Goal: Contribute content

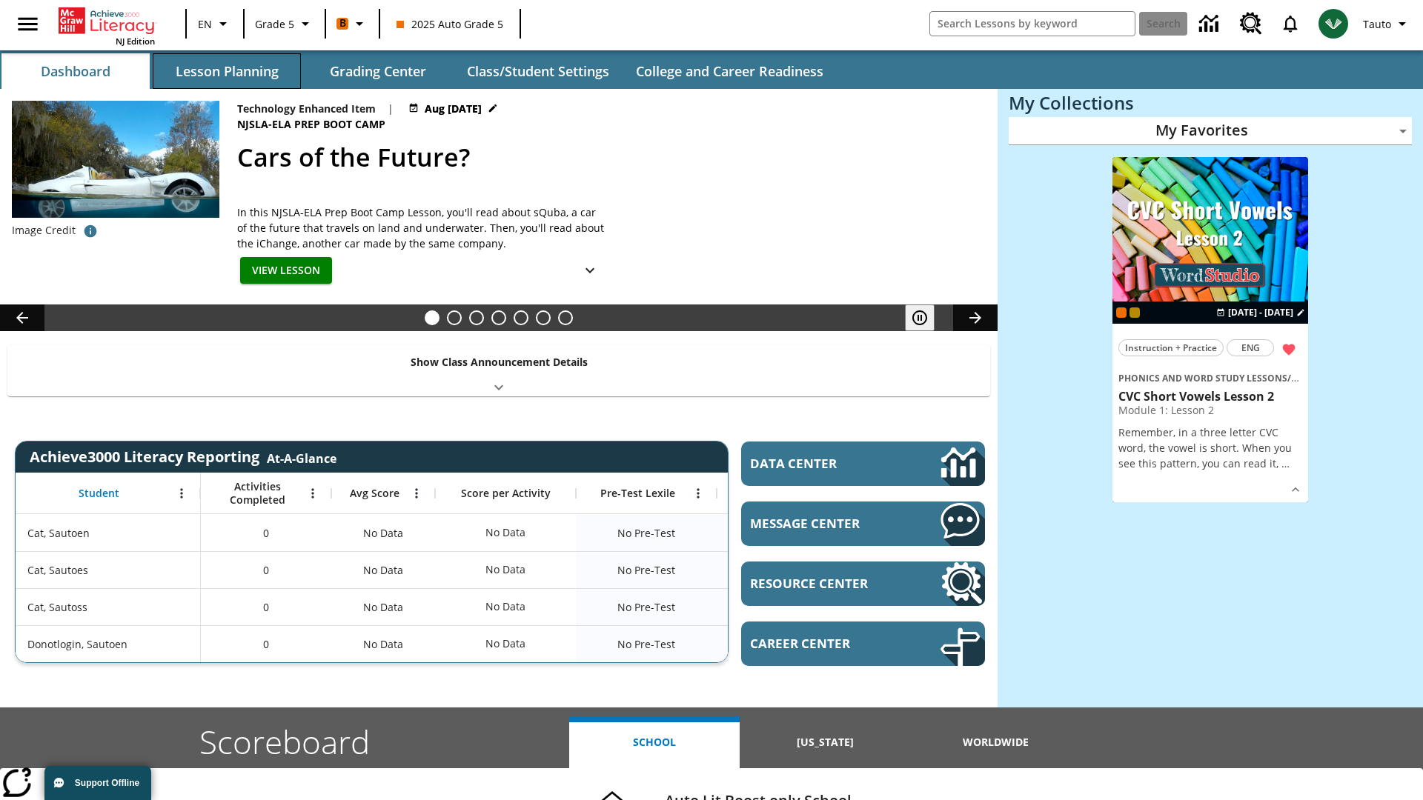
click at [227, 71] on button "Lesson Planning" at bounding box center [227, 71] width 148 height 36
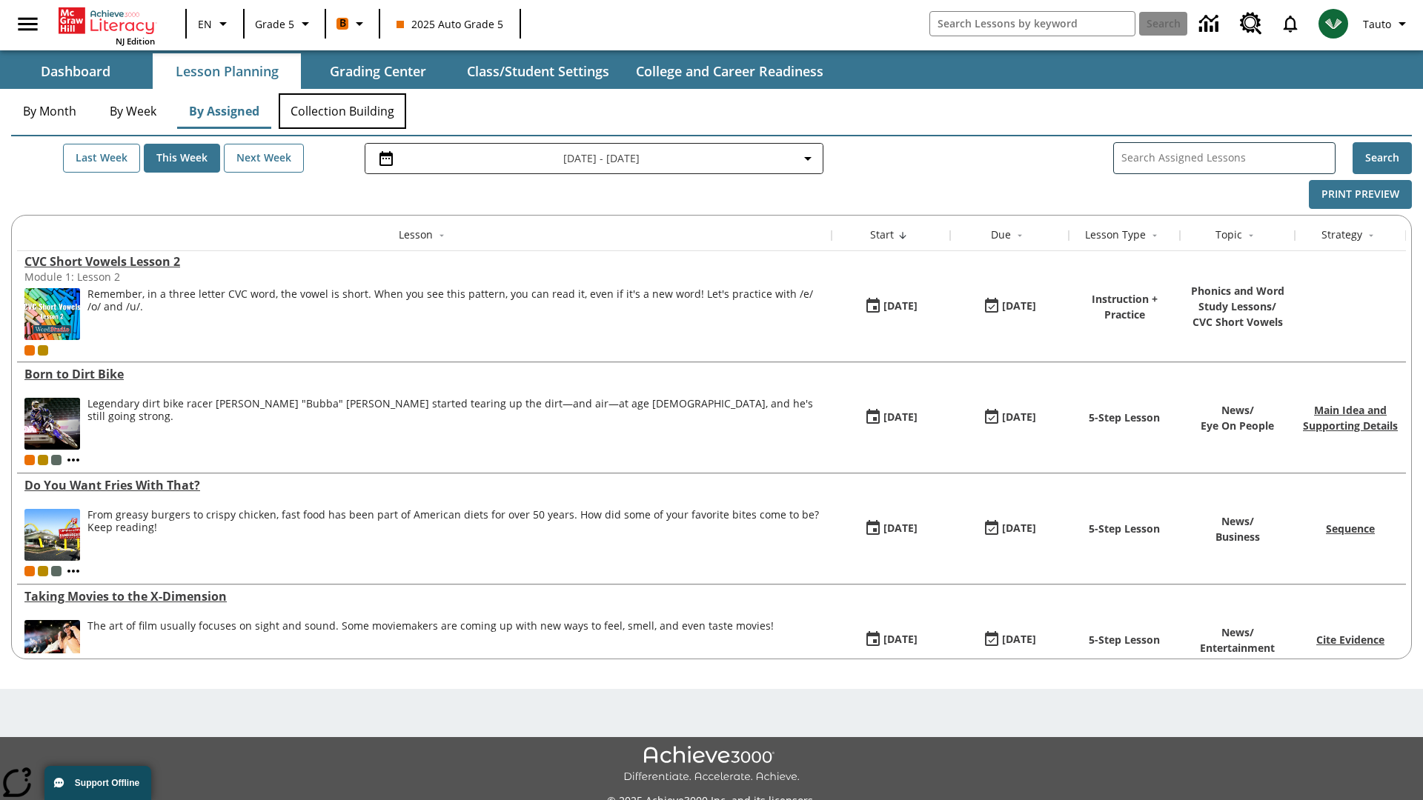
click at [342, 111] on button "Collection Building" at bounding box center [342, 111] width 127 height 36
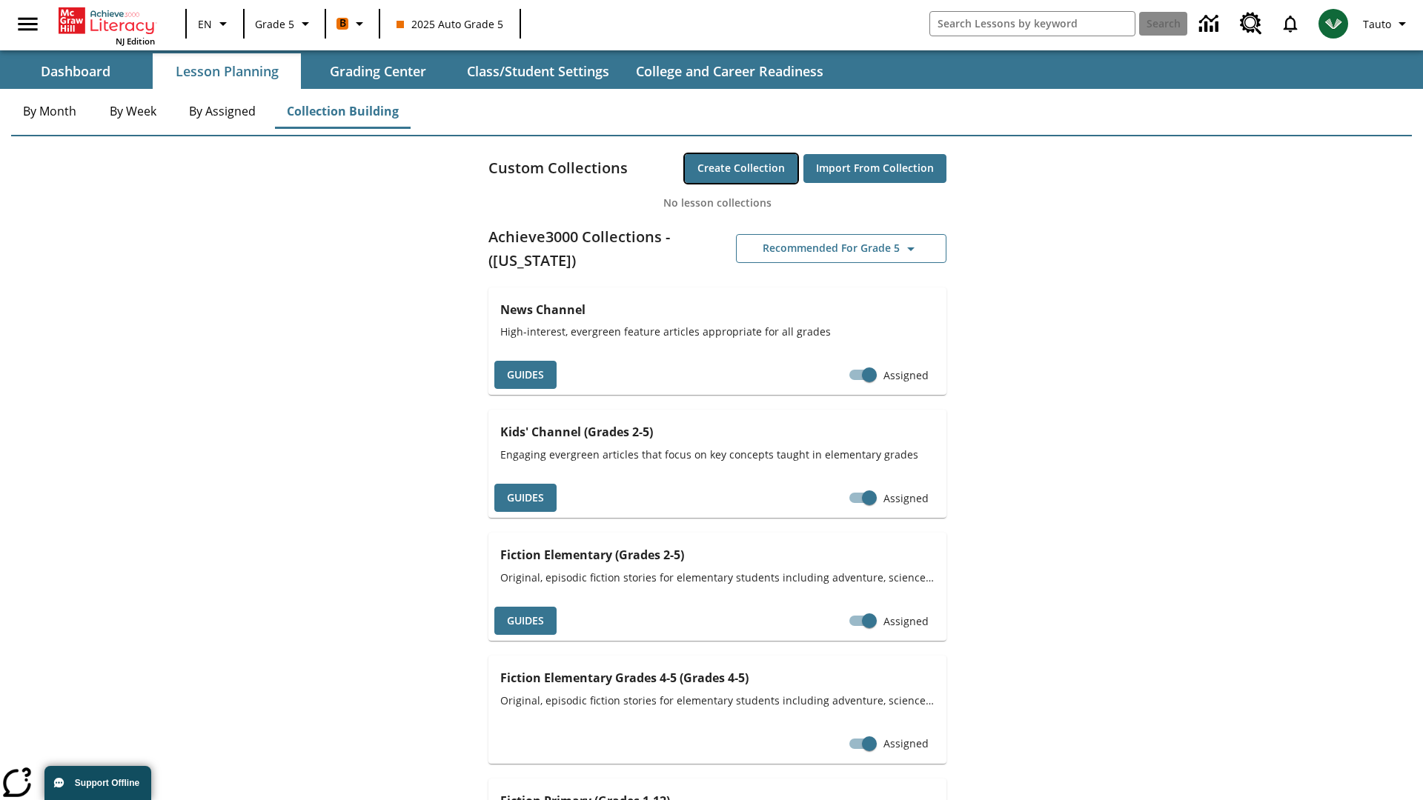
click at [741, 168] on button "Create Collection" at bounding box center [741, 168] width 113 height 29
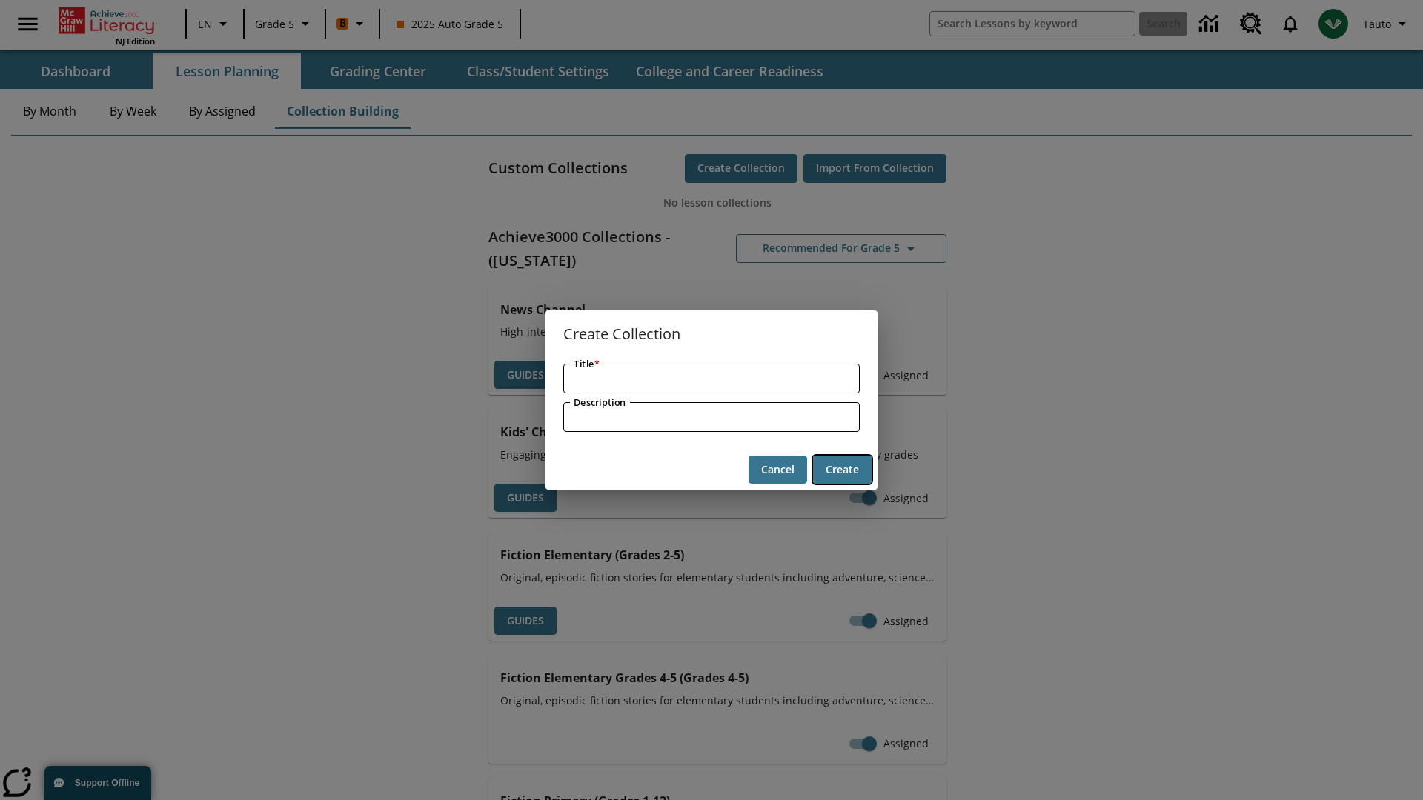
click at [842, 470] on button "Create" at bounding box center [842, 470] width 59 height 29
type input "Generic Cotton Fish"
